Goal: Check status: Check status

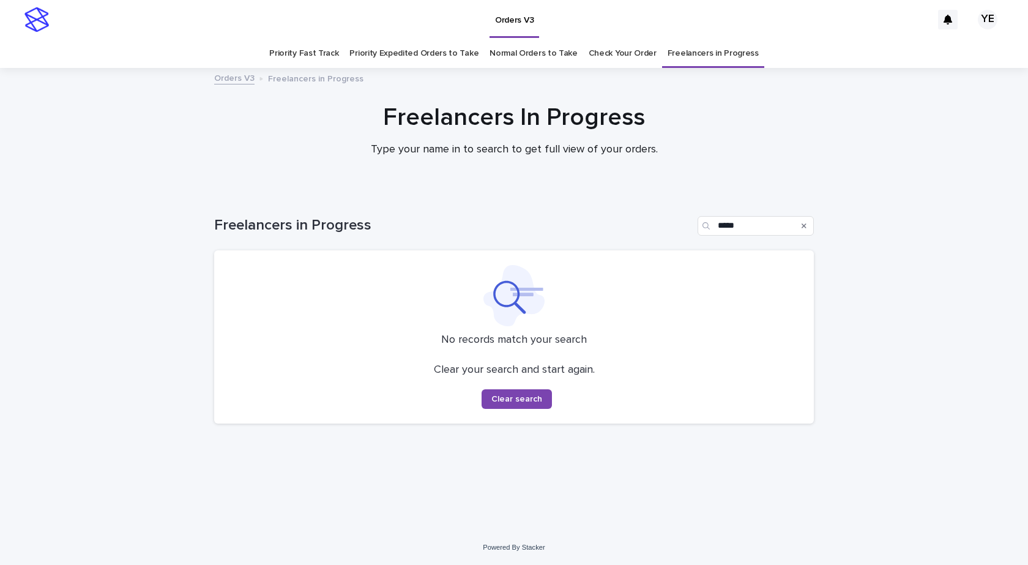
click at [144, 375] on div "Loading... Saving… Loading... Saving… Freelancers in Progress ***** No records …" at bounding box center [514, 361] width 1028 height 338
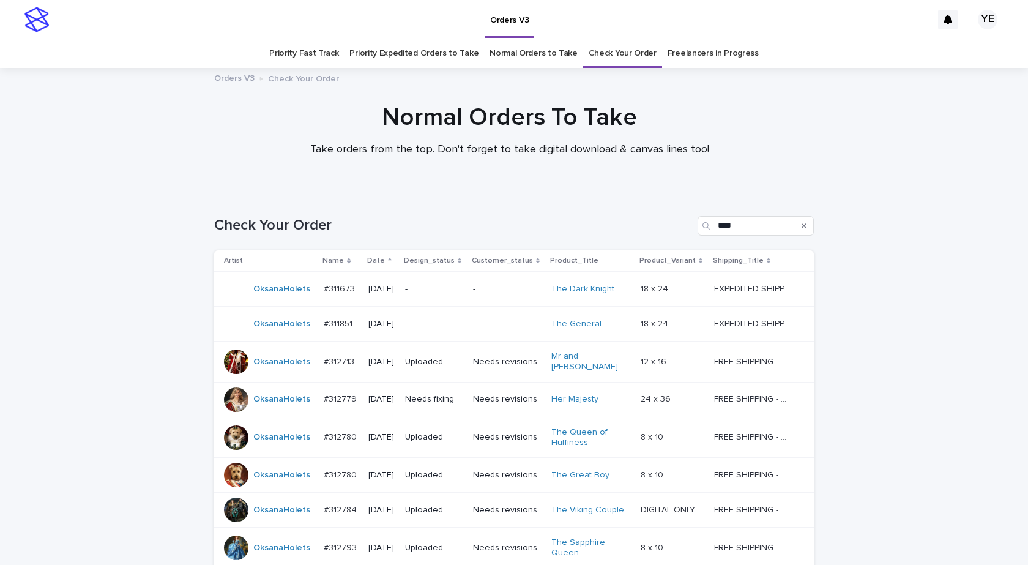
scroll to position [136, 0]
